Goal: Navigation & Orientation: Find specific page/section

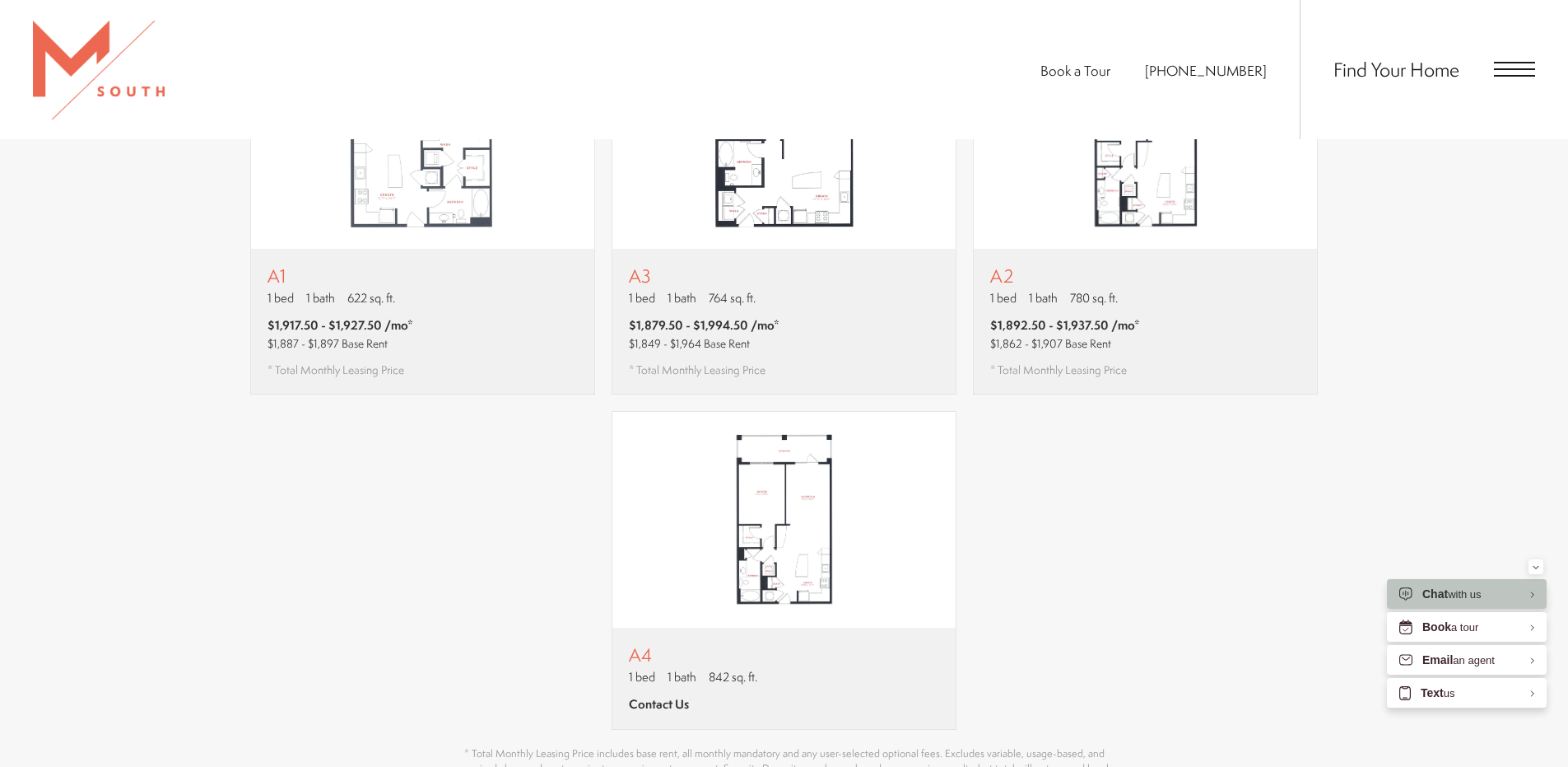
scroll to position [1153, 0]
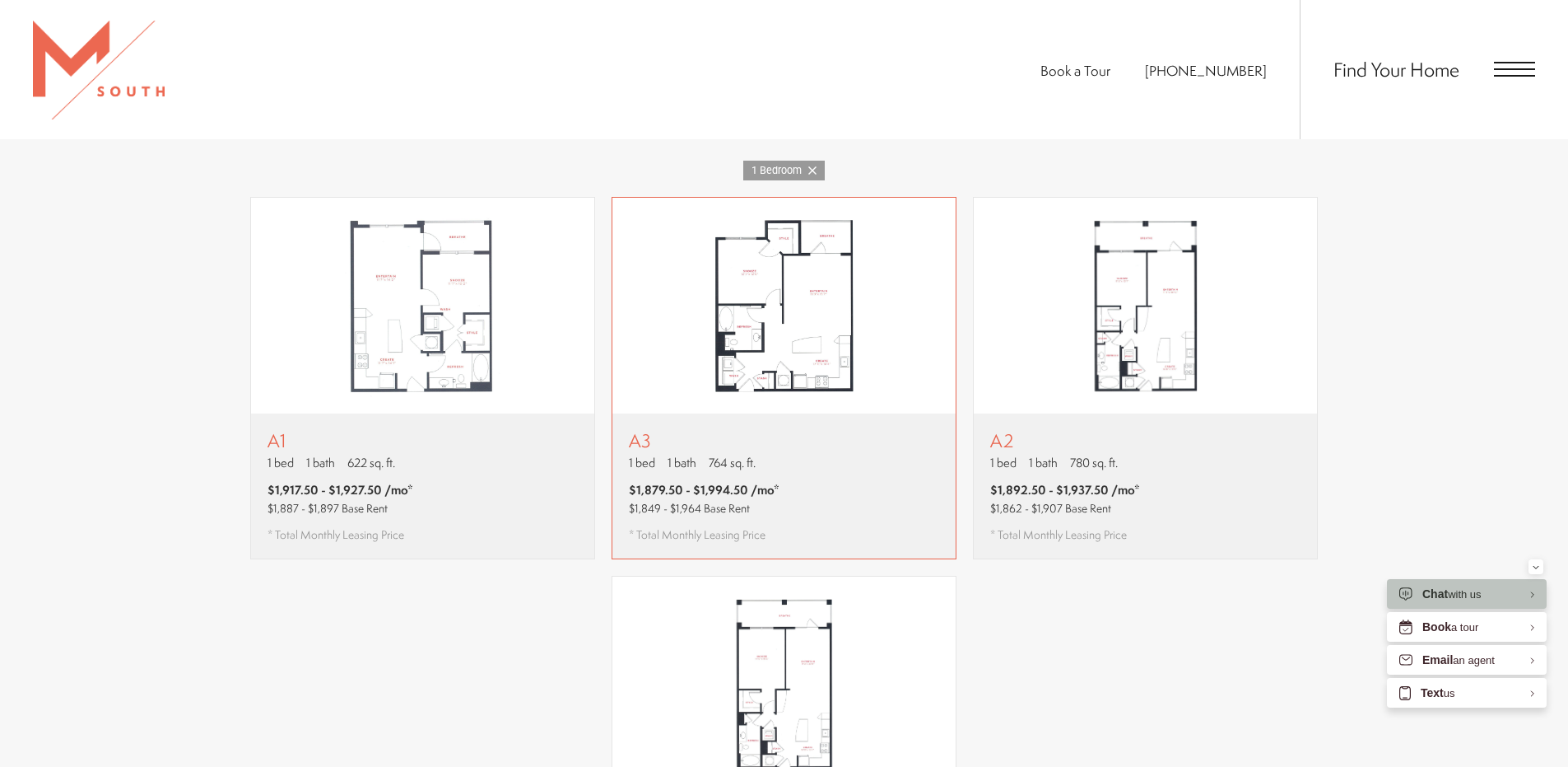
click at [787, 379] on img "View floor plan A3" at bounding box center [784, 306] width 343 height 216
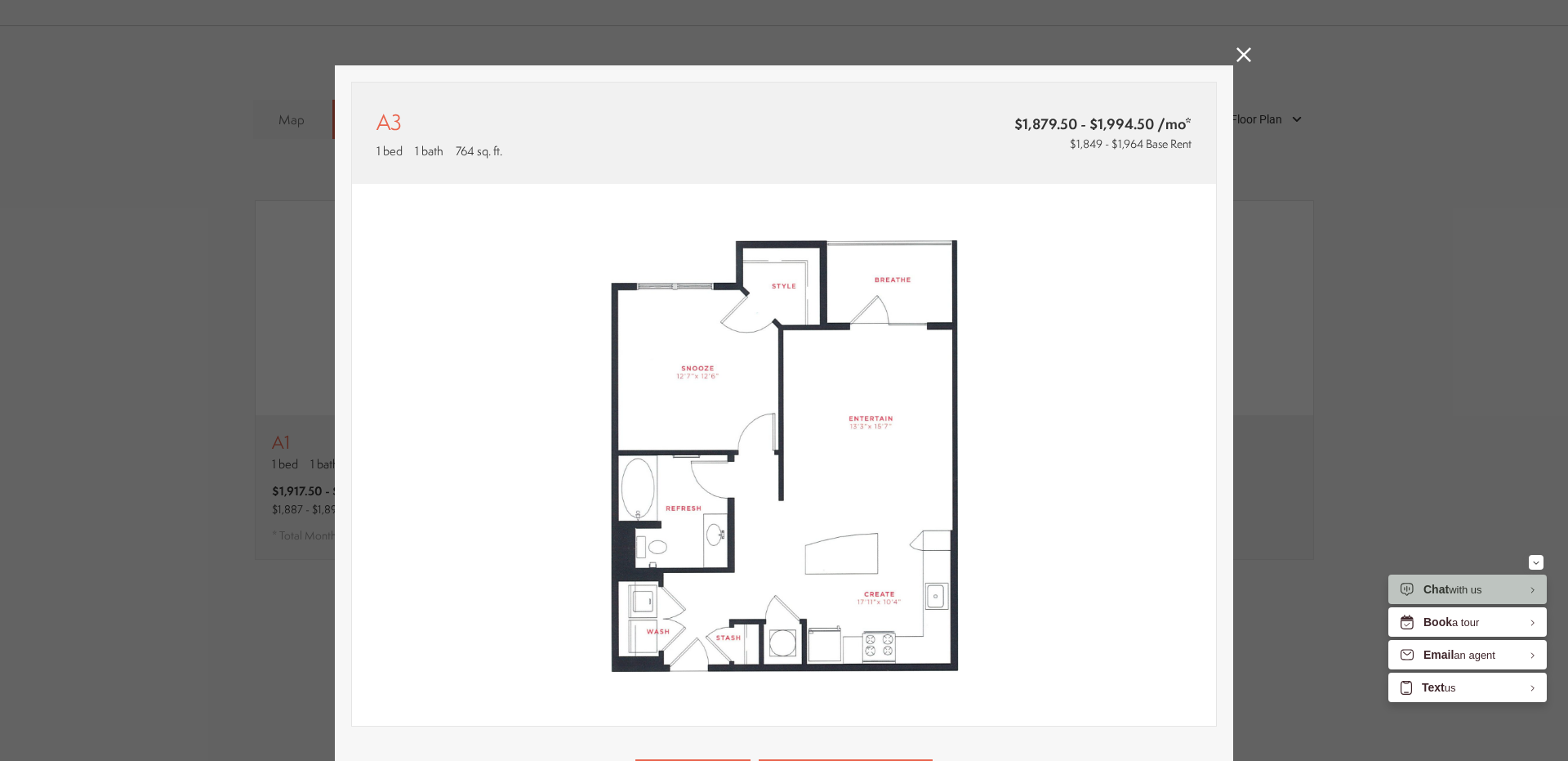
scroll to position [315, 0]
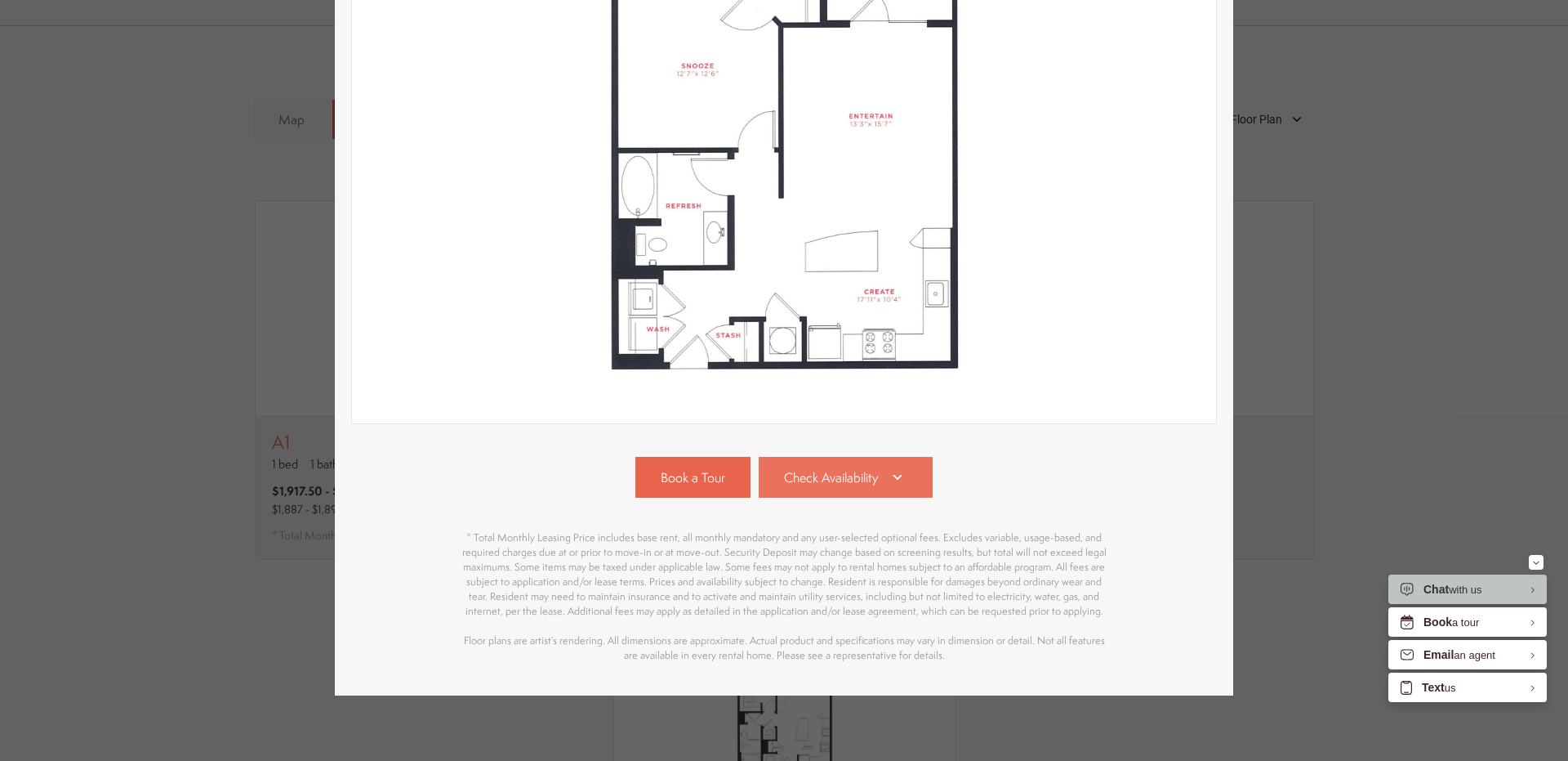
click at [896, 467] on icon at bounding box center [897, 476] width 19 height 19
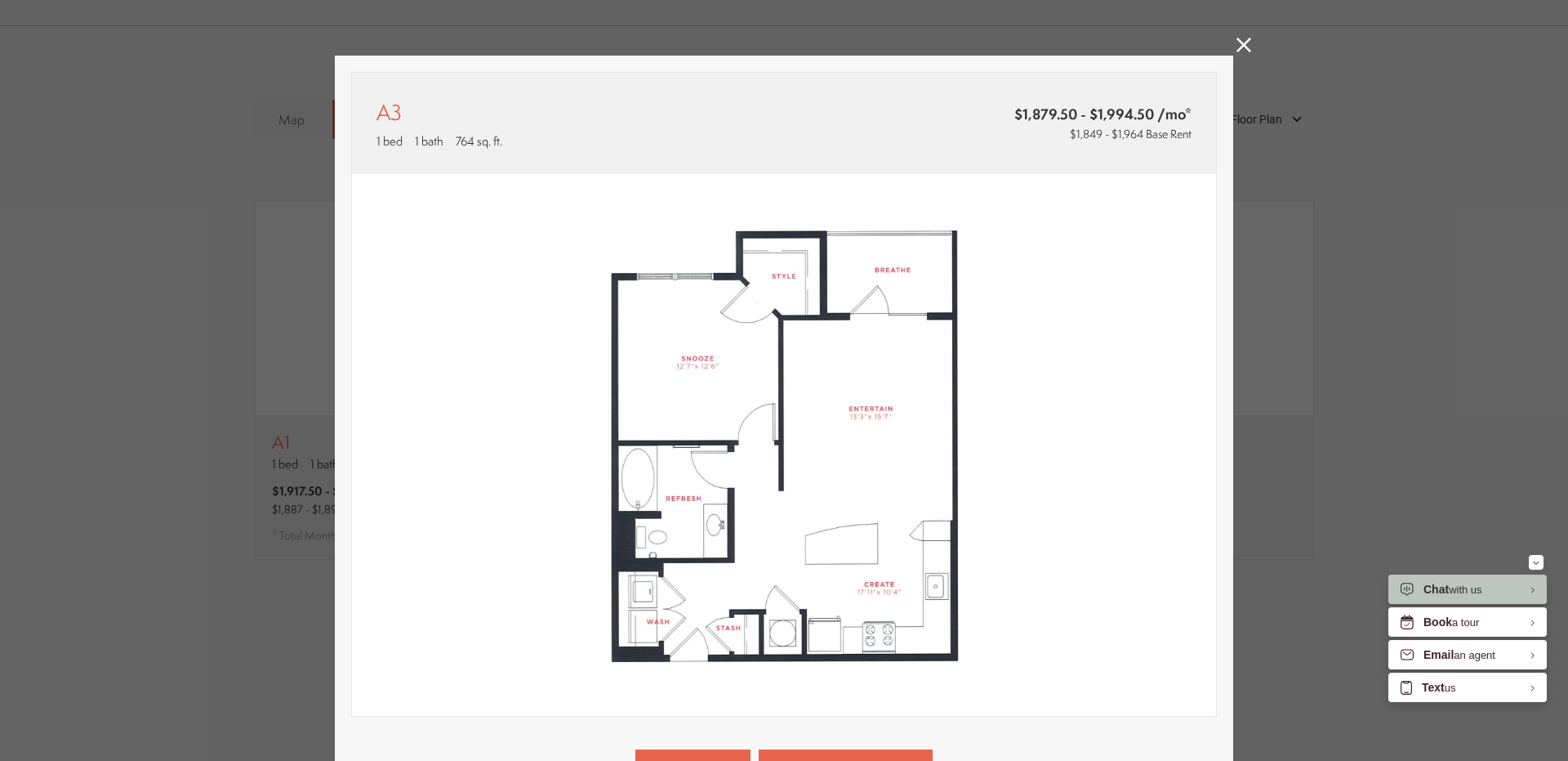
scroll to position [0, 0]
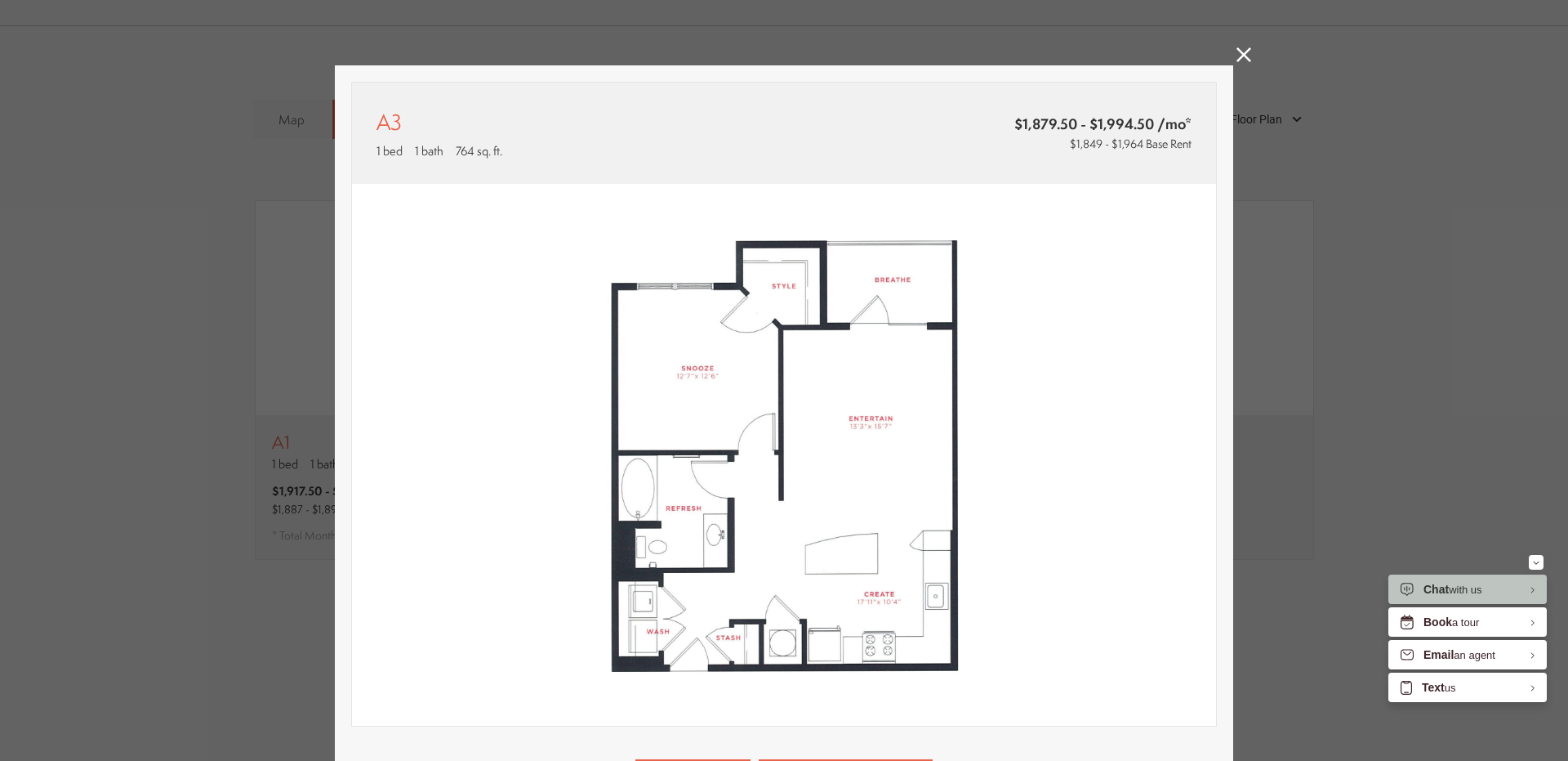
click at [1238, 50] on icon at bounding box center [1244, 55] width 15 height 15
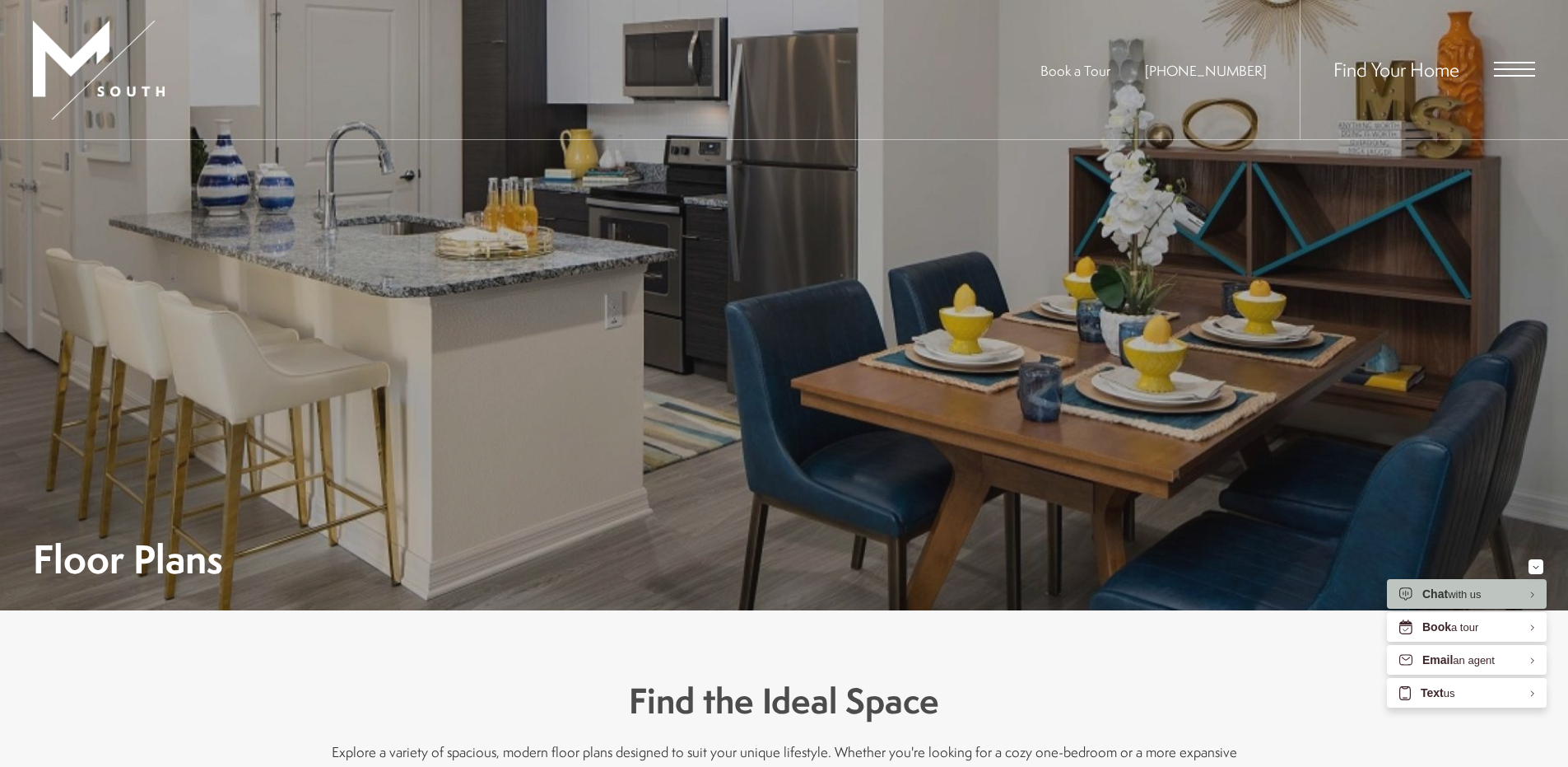
click at [1502, 69] on span "Open Menu" at bounding box center [1514, 69] width 41 height 2
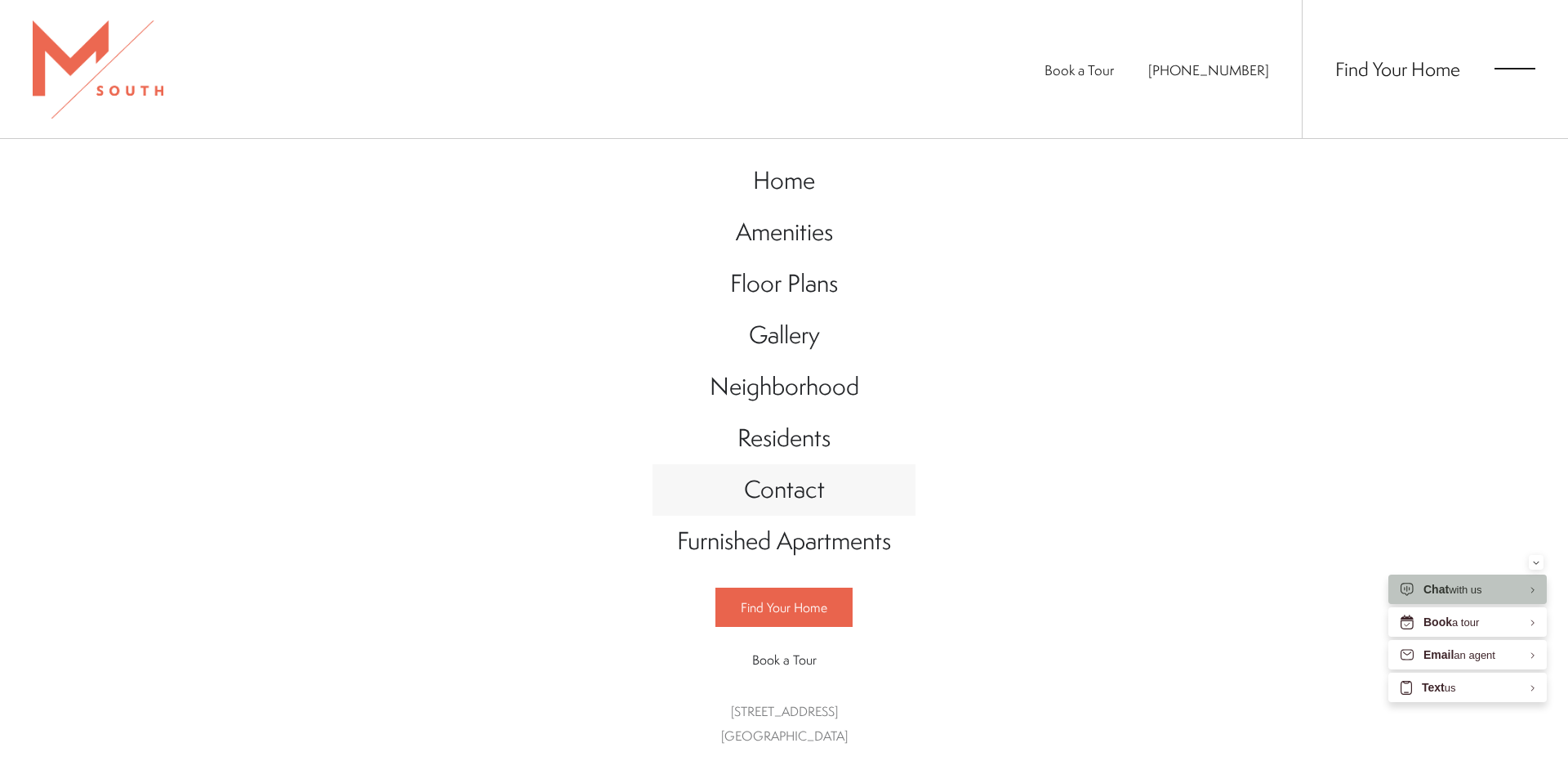
click at [787, 490] on span "Contact" at bounding box center [784, 489] width 81 height 33
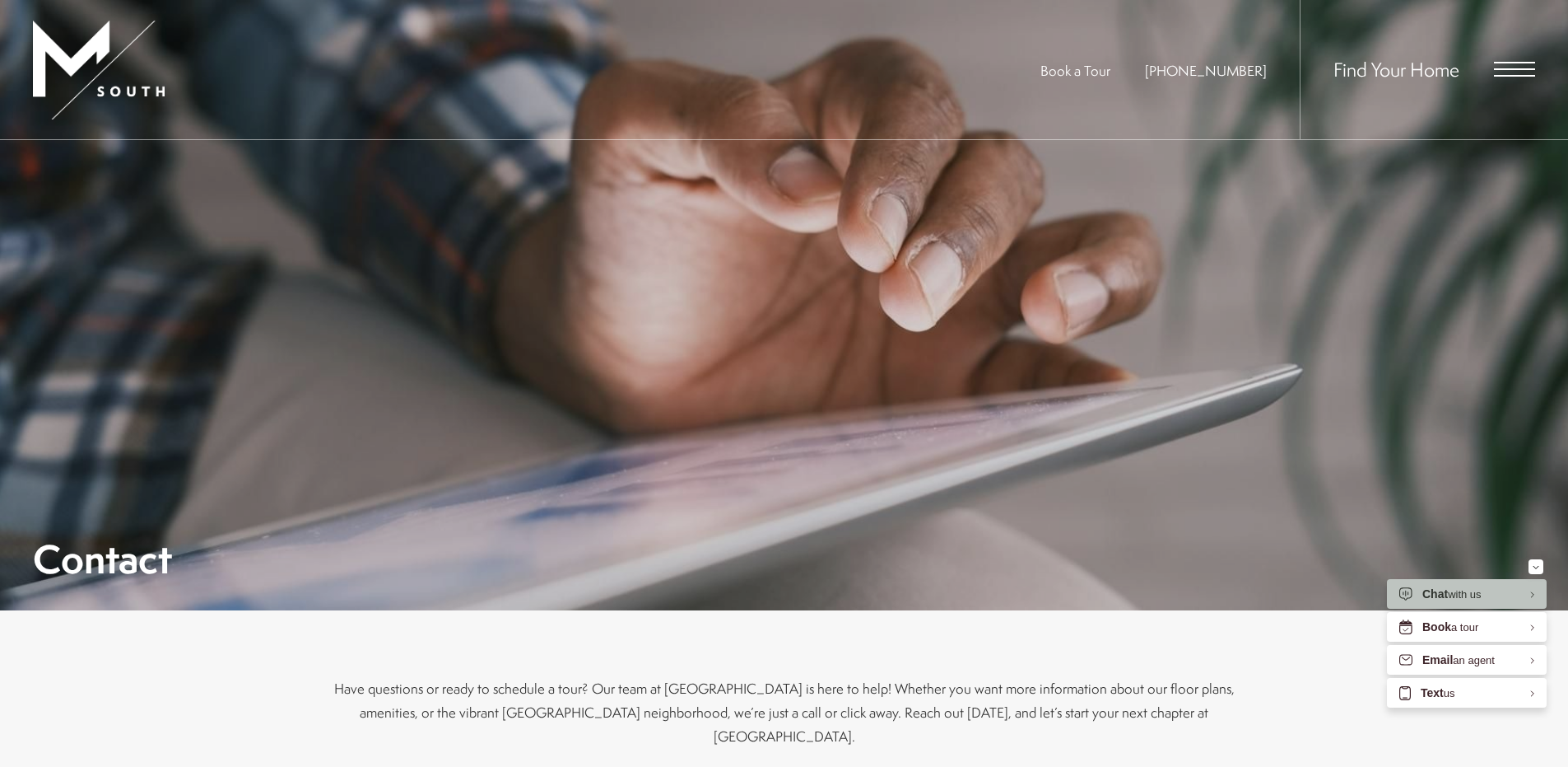
click at [1506, 71] on span "Open Menu" at bounding box center [1514, 69] width 41 height 15
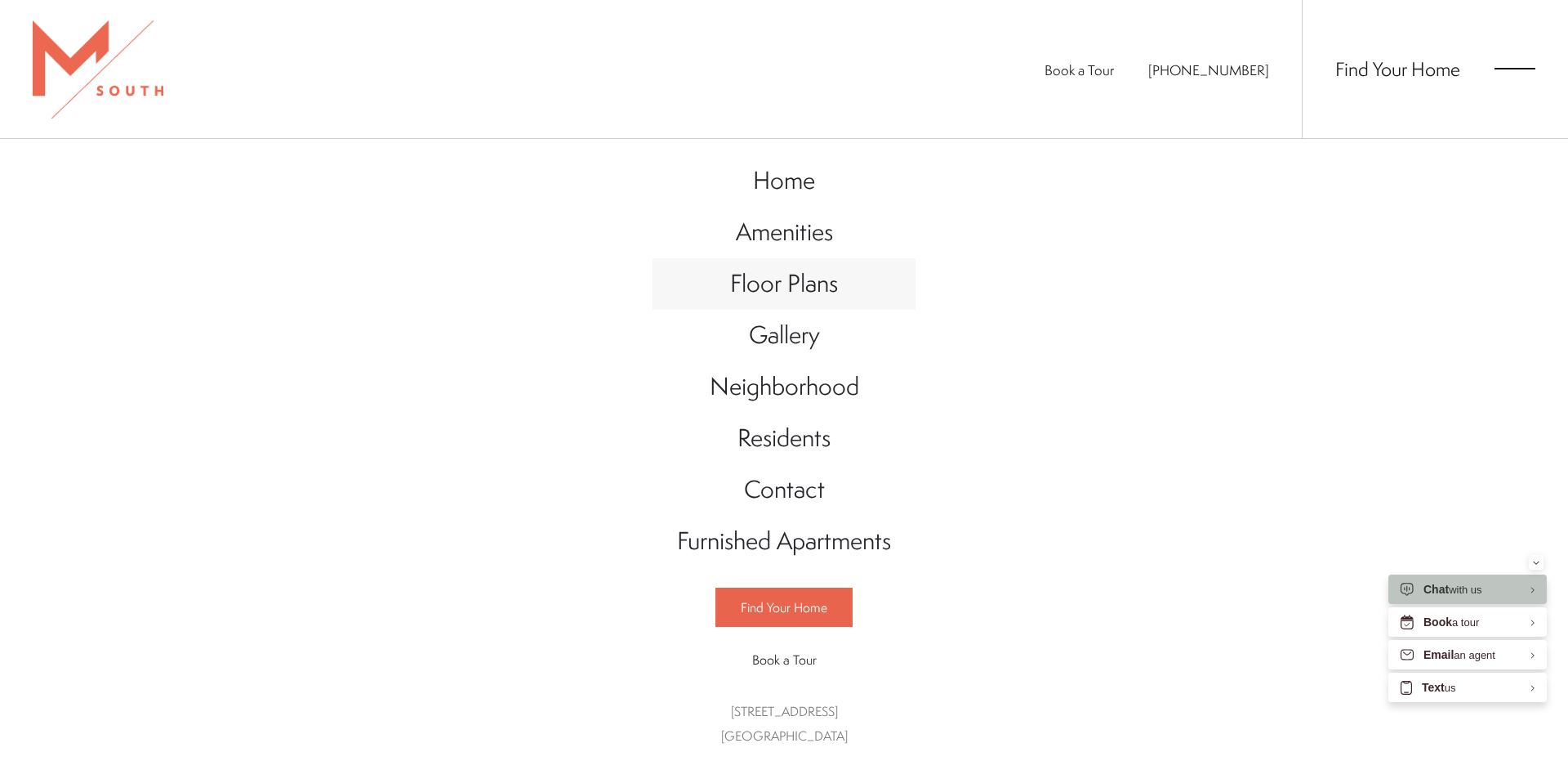
click at [795, 280] on span "Floor Plans" at bounding box center [783, 283] width 108 height 33
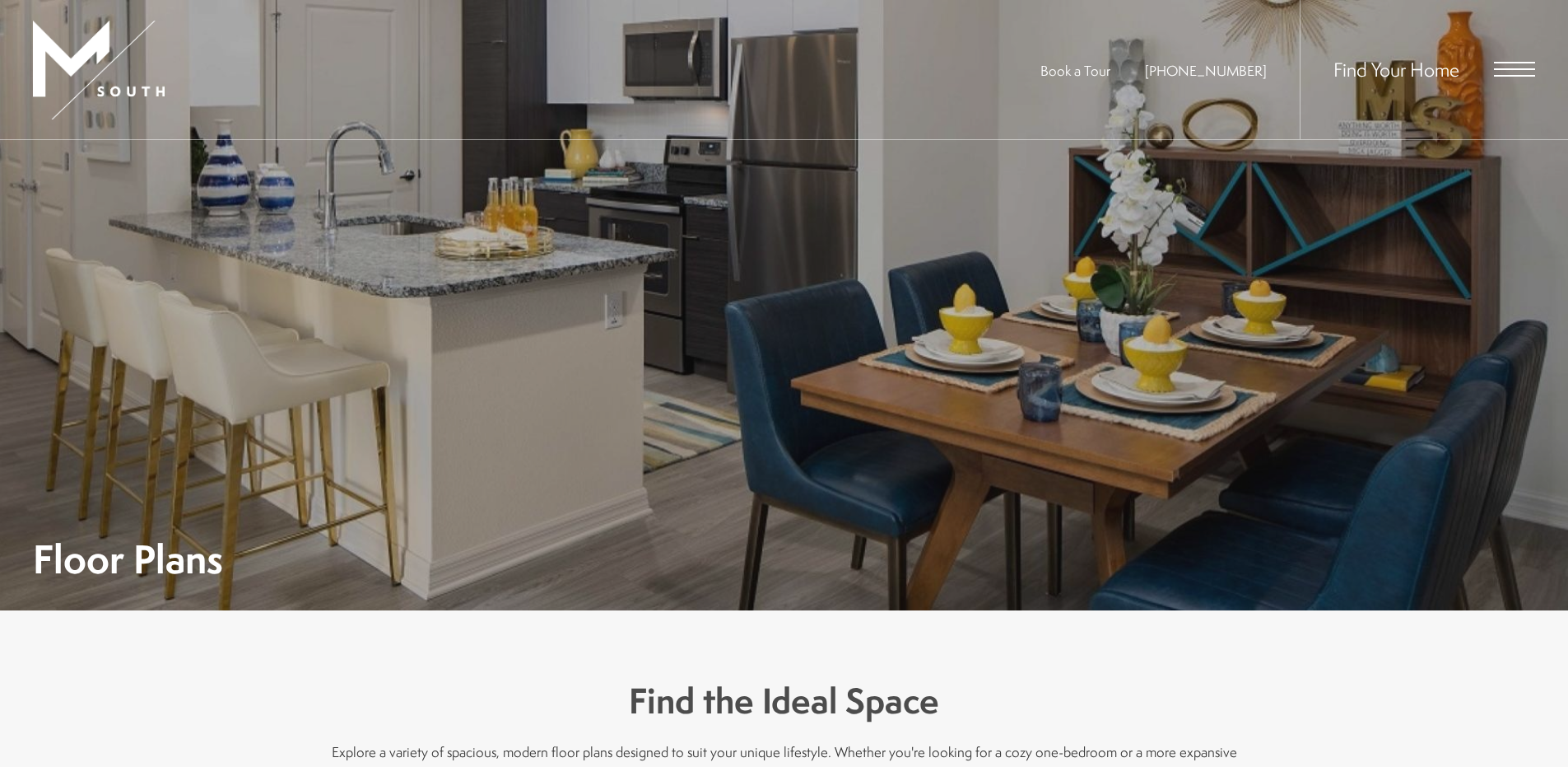
click at [1511, 69] on span "Open Menu" at bounding box center [1514, 69] width 41 height 2
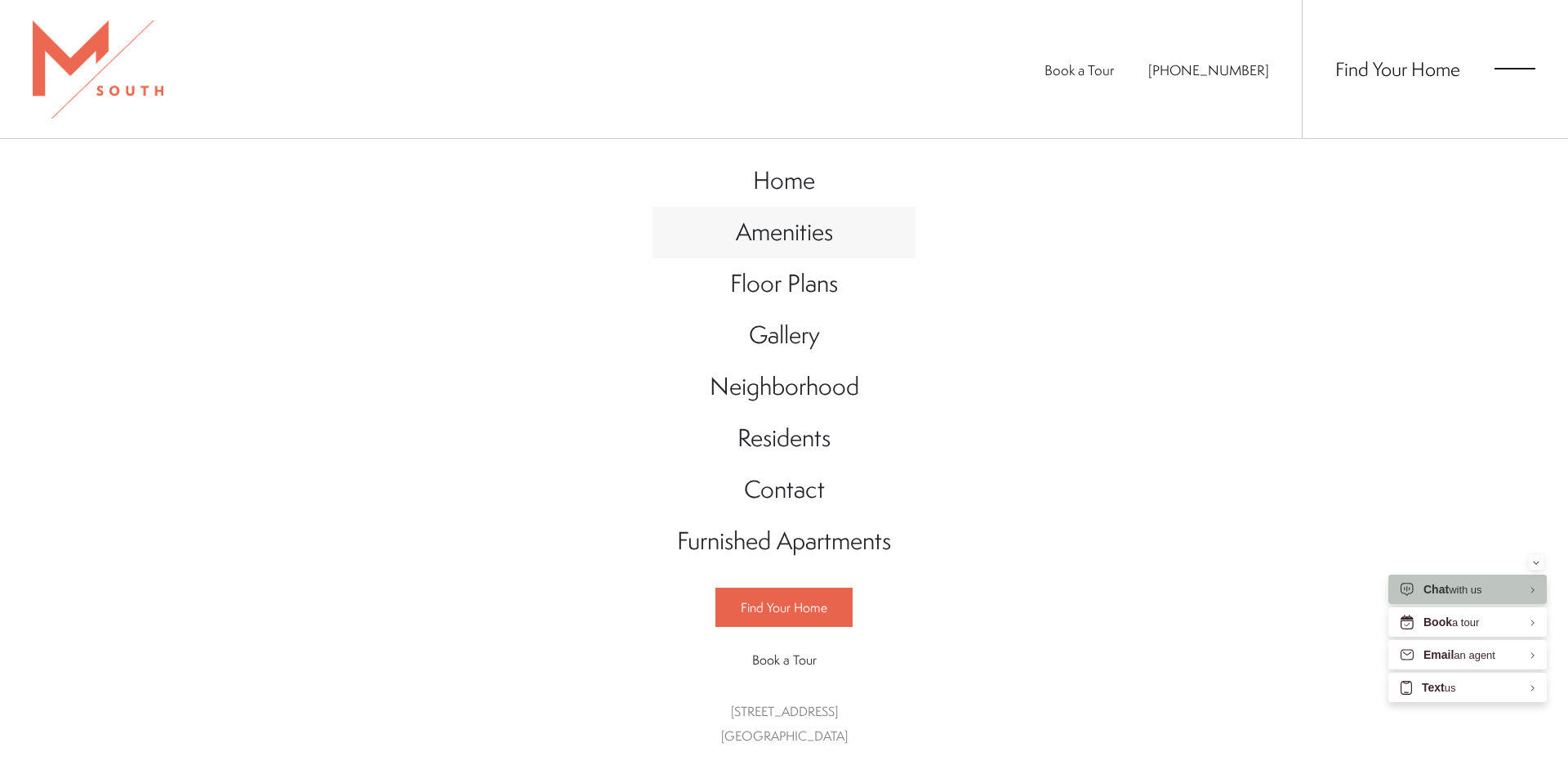
click at [801, 238] on span "Amenities" at bounding box center [784, 231] width 97 height 33
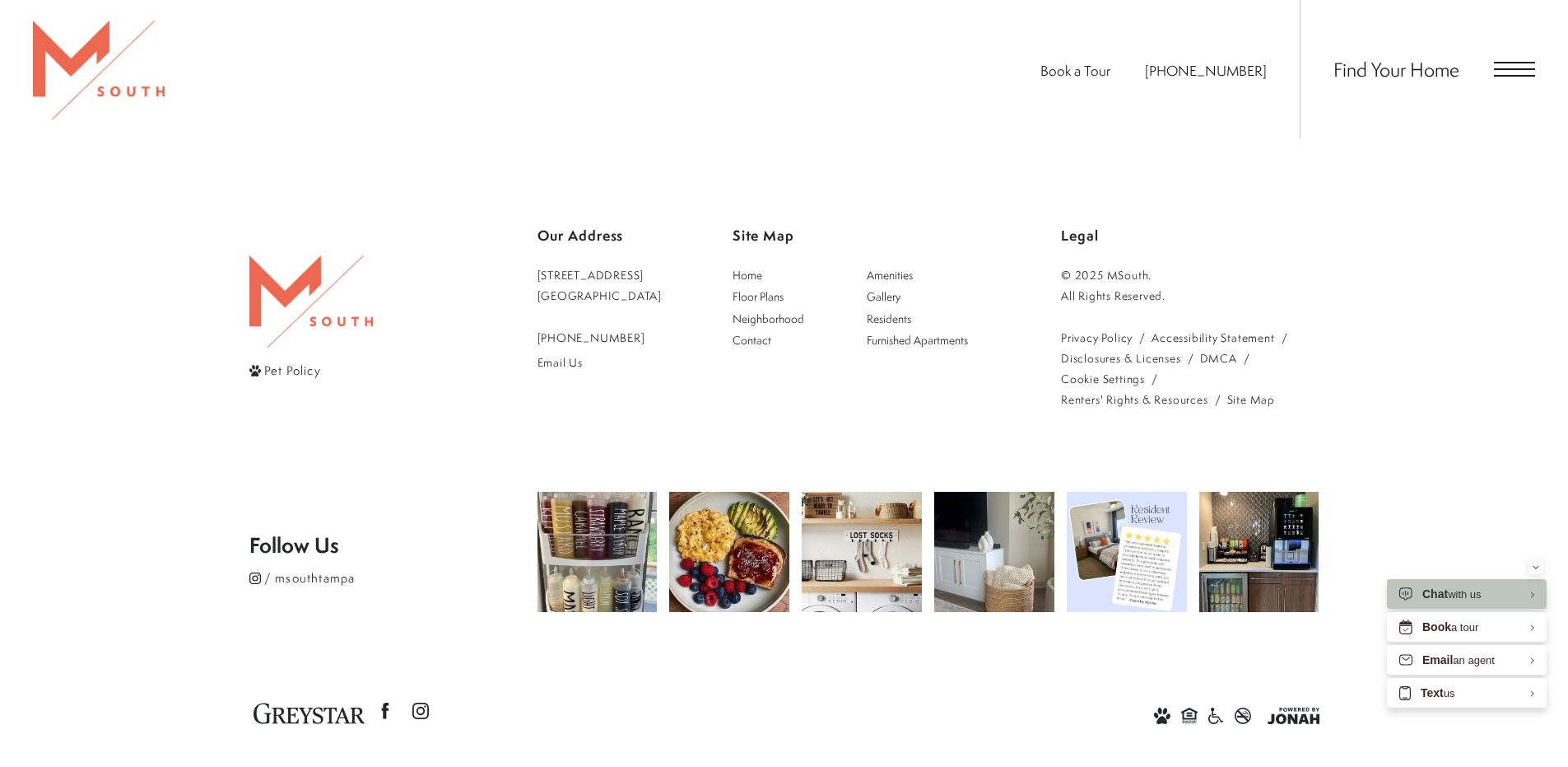
scroll to position [1488, 0]
